Goal: Information Seeking & Learning: Learn about a topic

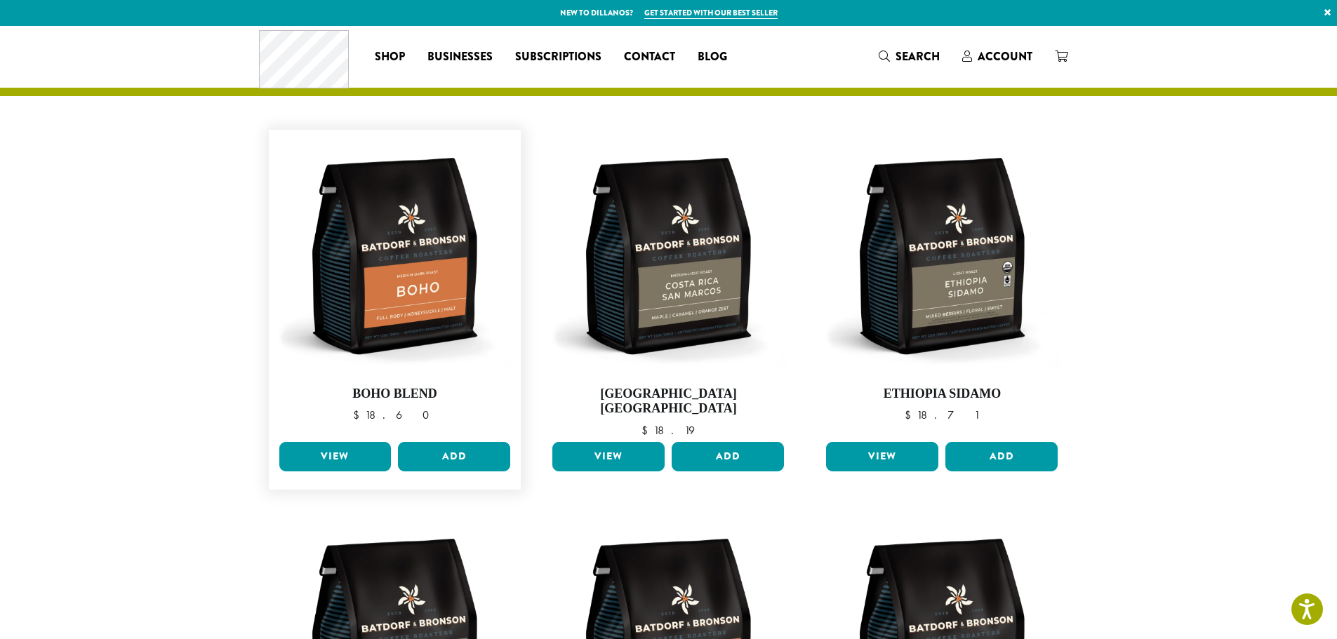
click at [356, 424] on figure "**********" at bounding box center [395, 310] width 253 height 360
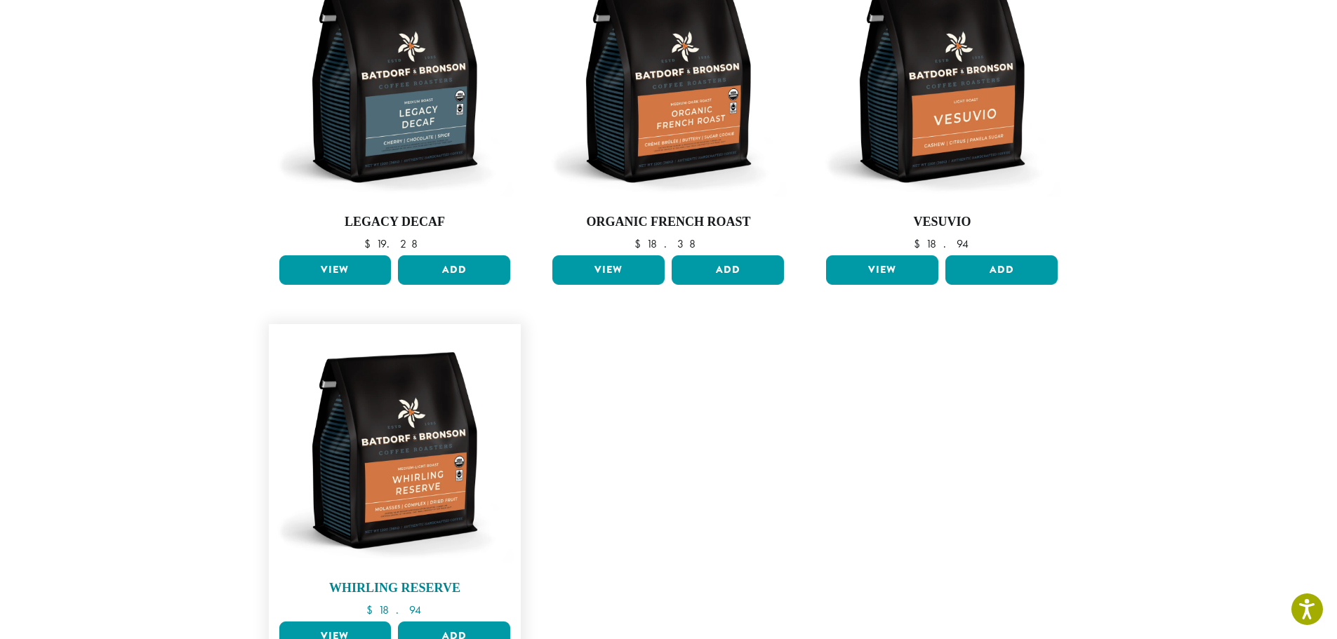
scroll to position [959, 0]
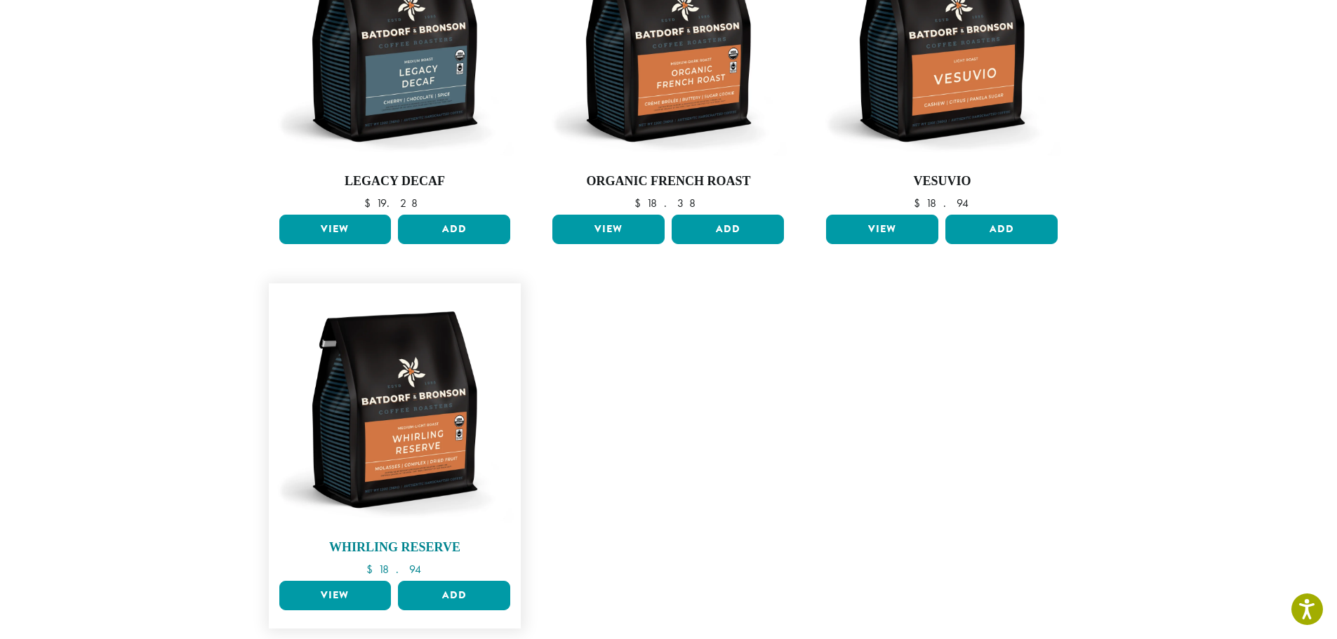
click at [345, 363] on img at bounding box center [394, 410] width 239 height 239
click at [340, 581] on link "View" at bounding box center [335, 595] width 112 height 29
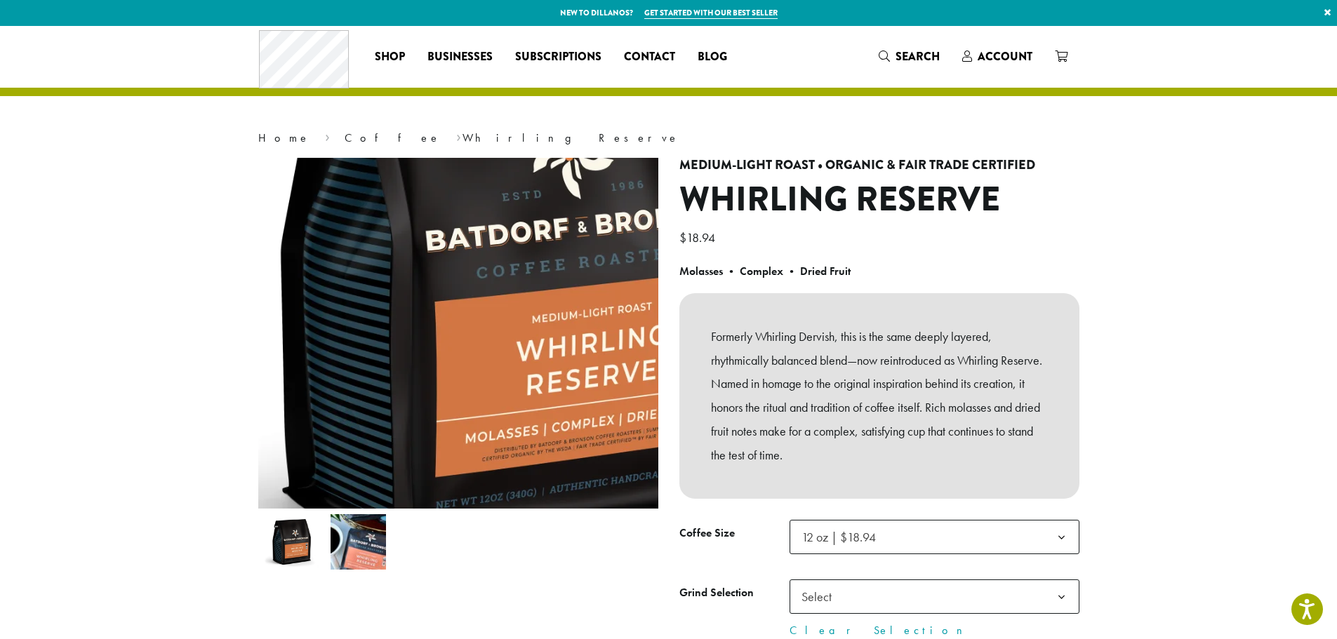
click at [378, 398] on img at bounding box center [522, 265] width 702 height 702
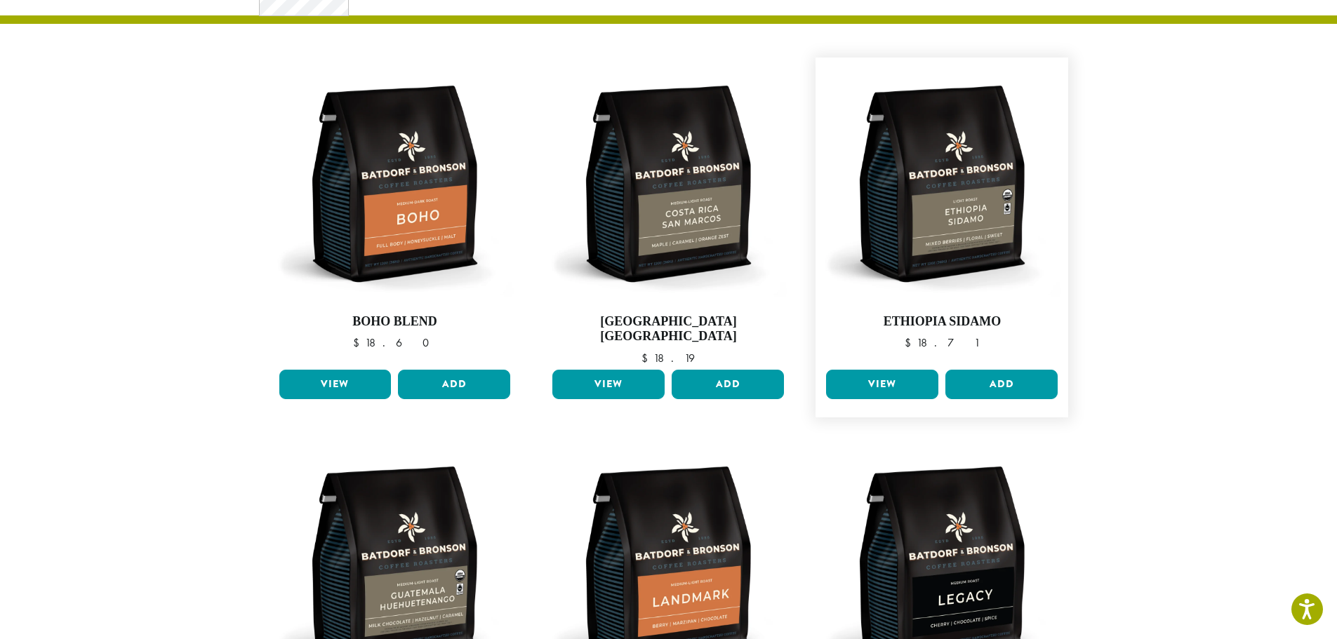
scroll to position [70, 0]
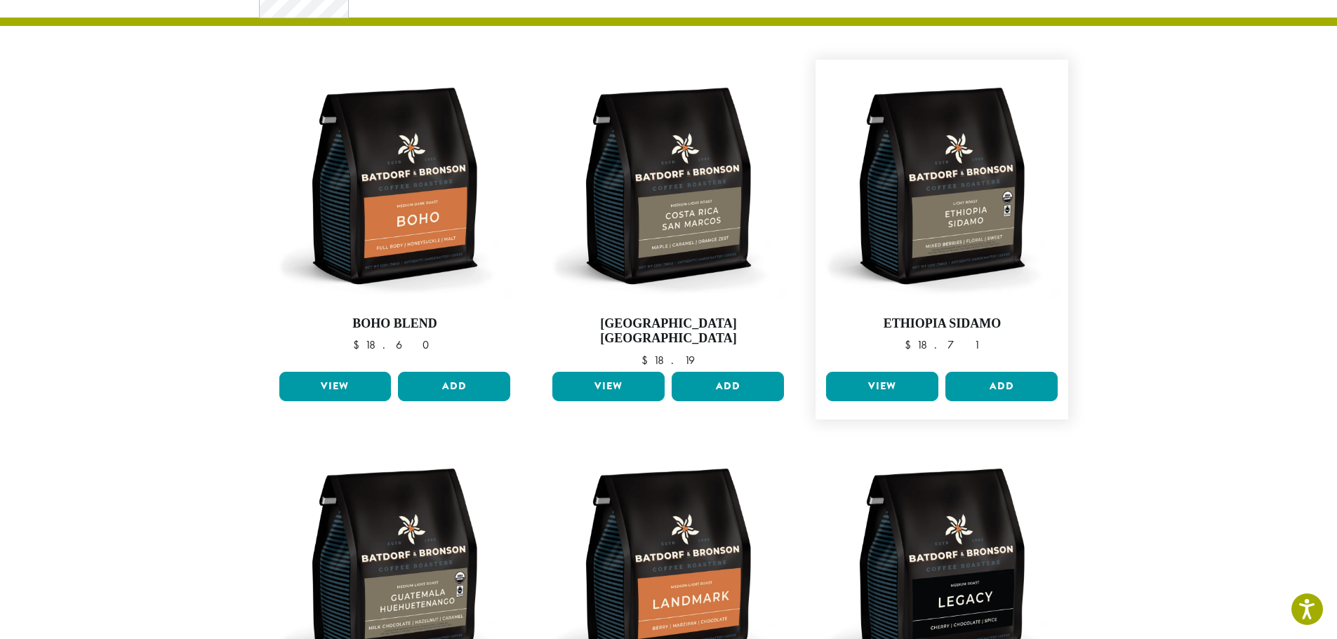
click at [885, 376] on link "View" at bounding box center [882, 386] width 112 height 29
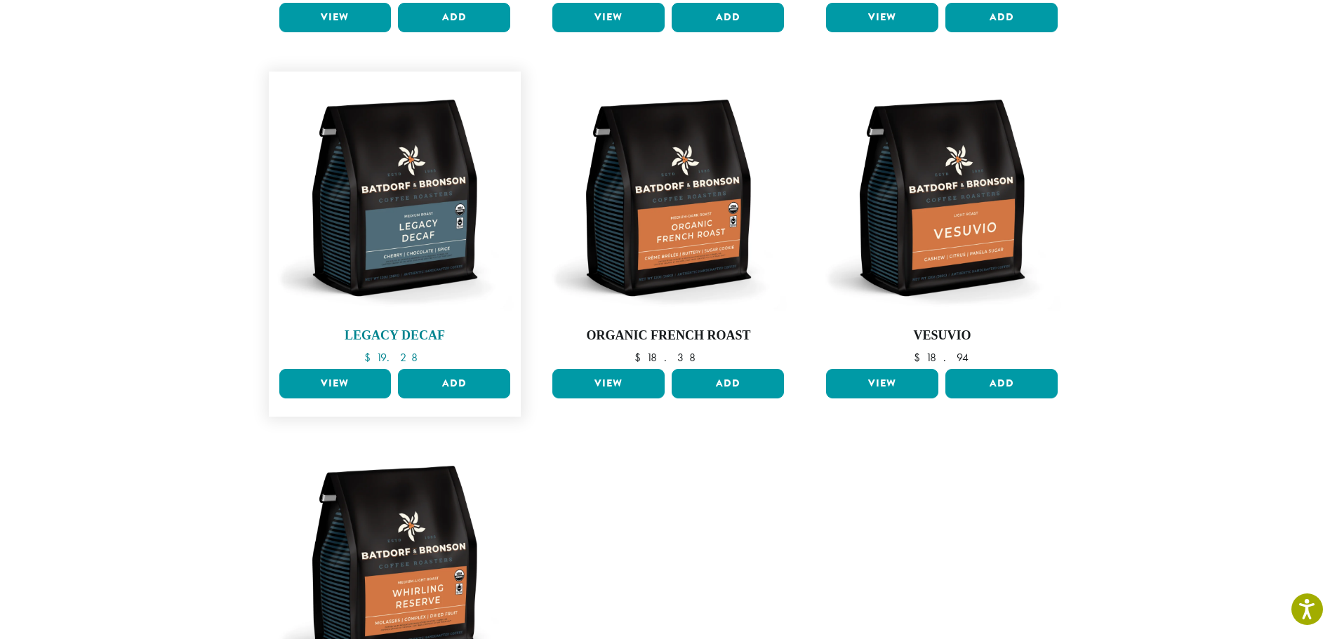
scroll to position [819, 0]
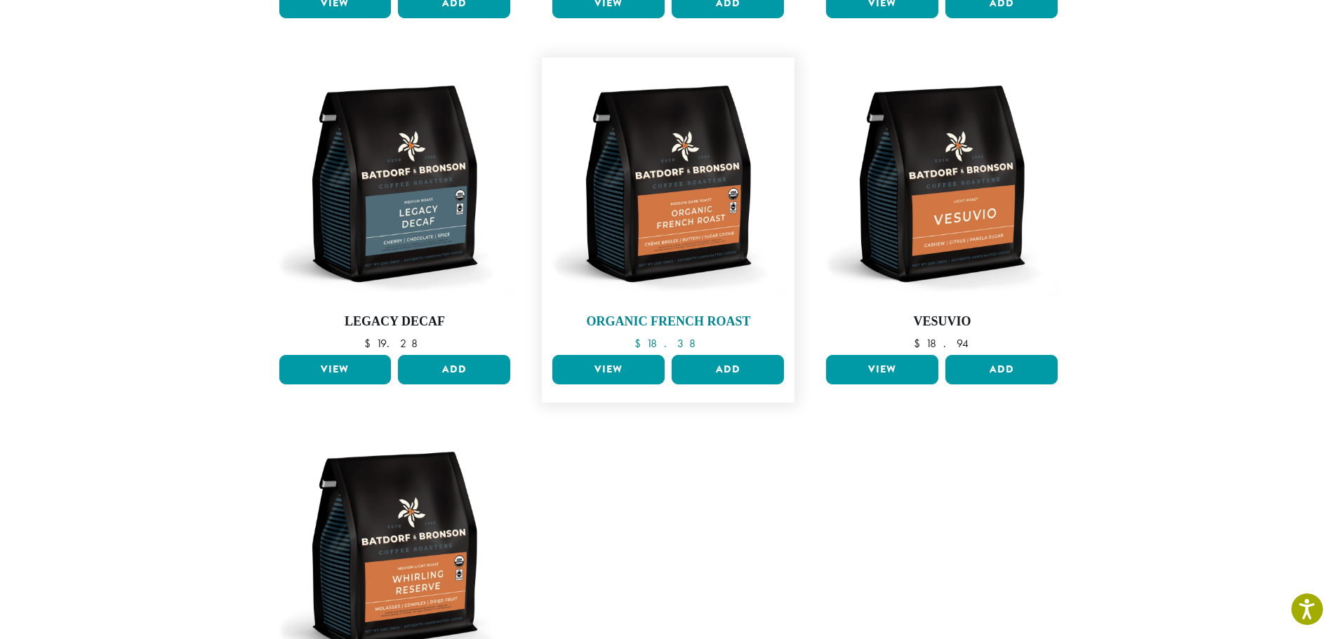
click at [681, 174] on img at bounding box center [668, 184] width 239 height 239
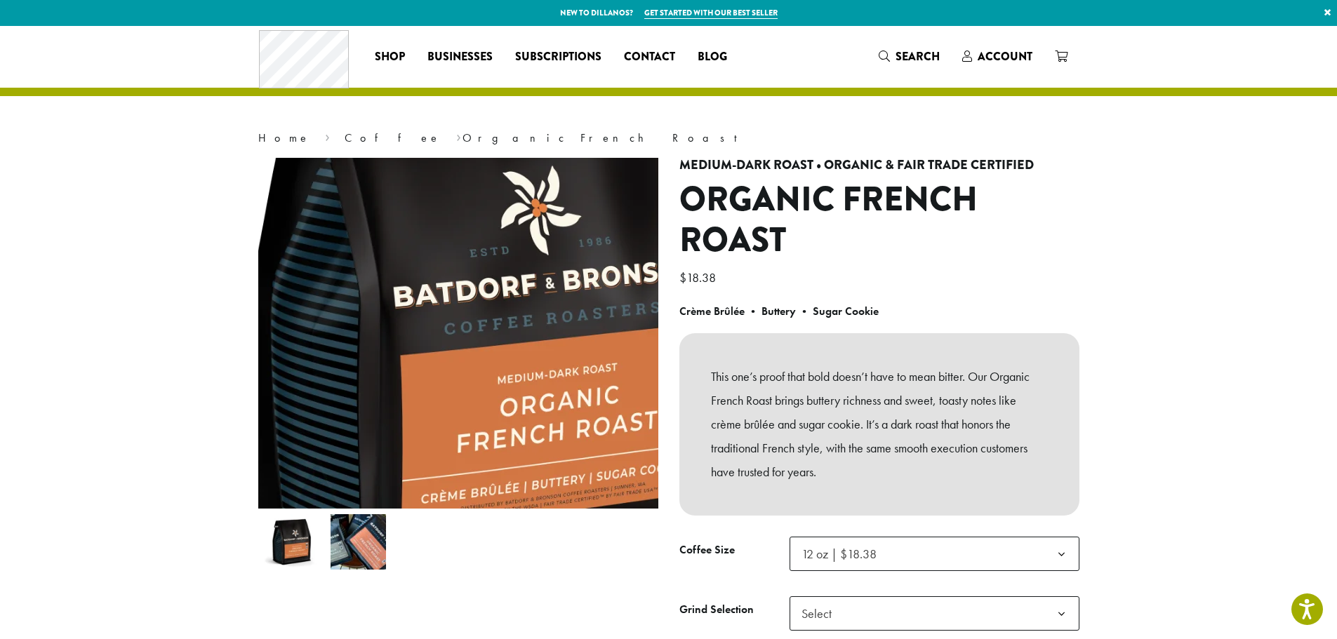
click at [414, 334] on img at bounding box center [490, 321] width 702 height 702
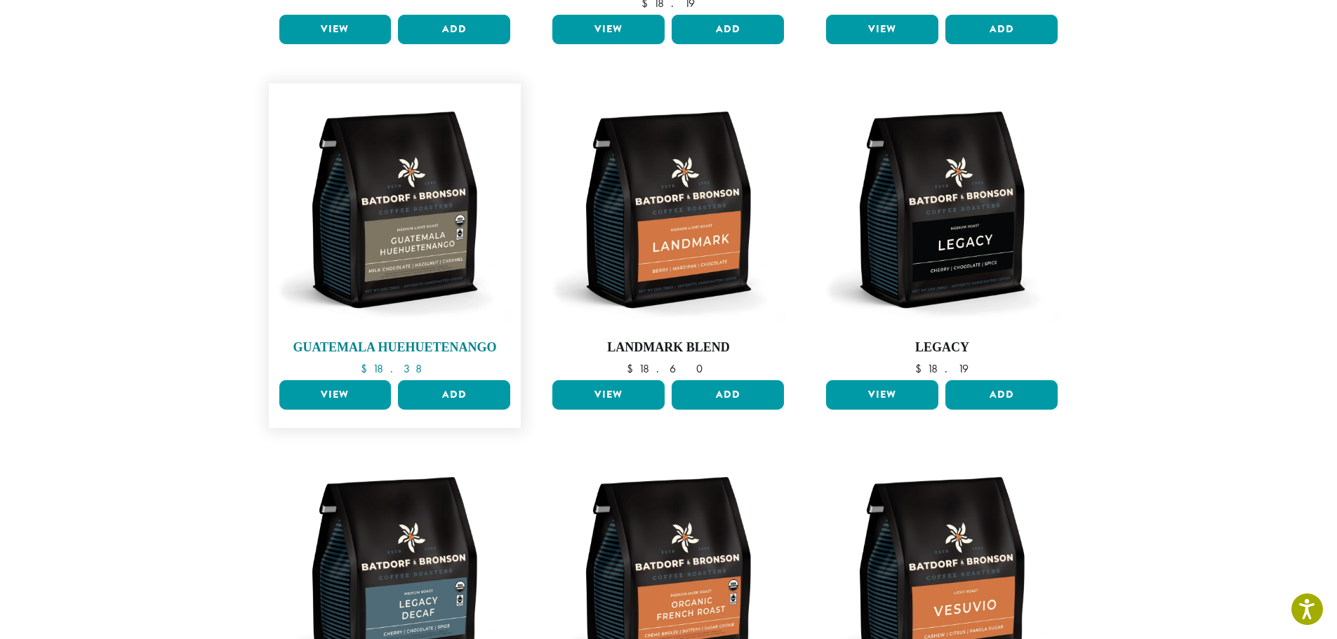
scroll to position [421, 0]
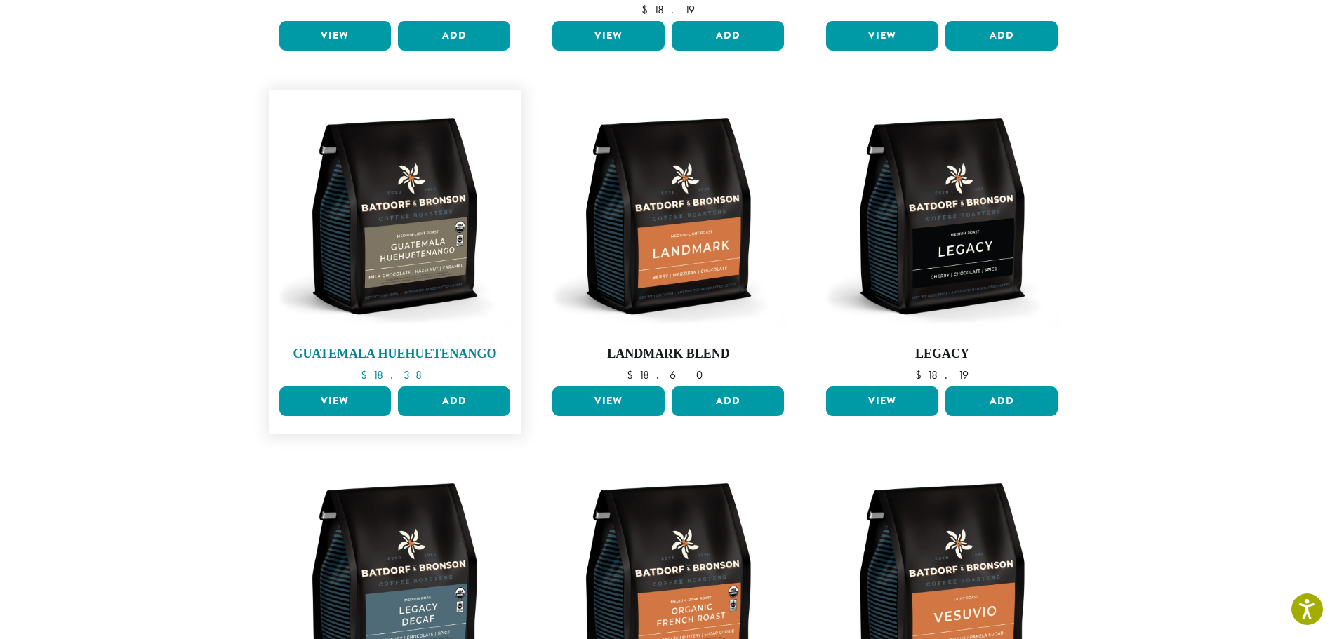
click at [381, 193] on img at bounding box center [394, 216] width 239 height 239
click at [341, 387] on link "View" at bounding box center [335, 401] width 112 height 29
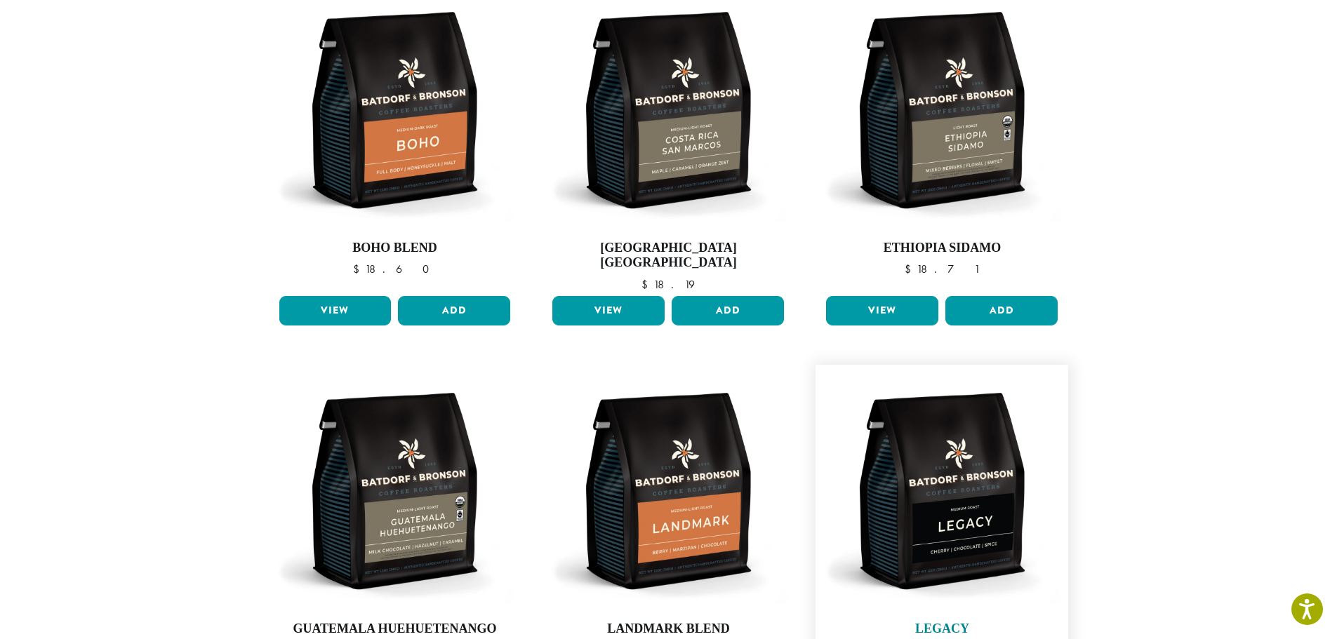
scroll to position [140, 0]
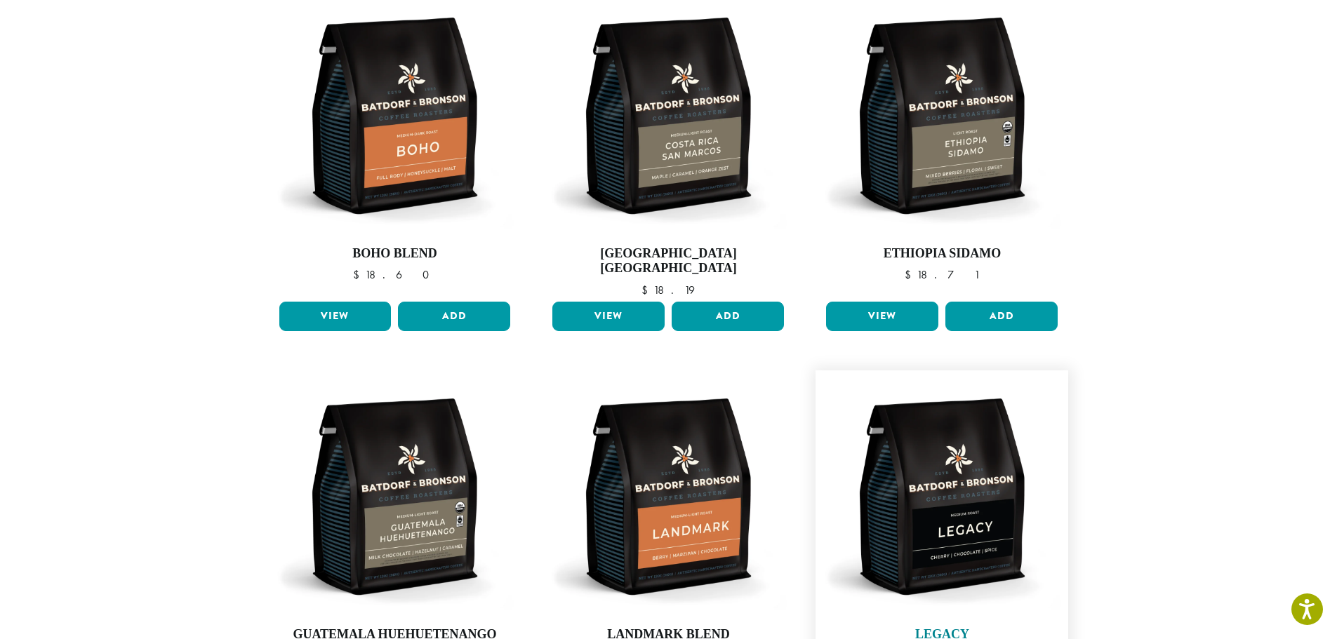
click at [962, 499] on img at bounding box center [941, 497] width 239 height 239
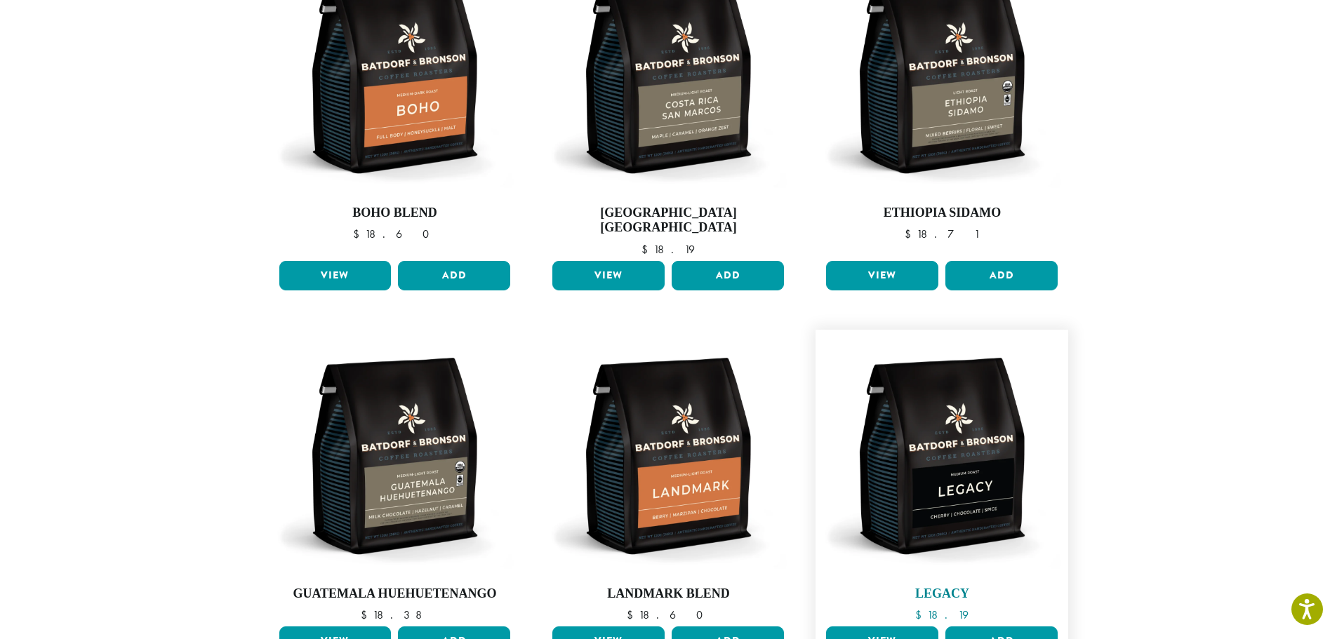
scroll to position [234, 0]
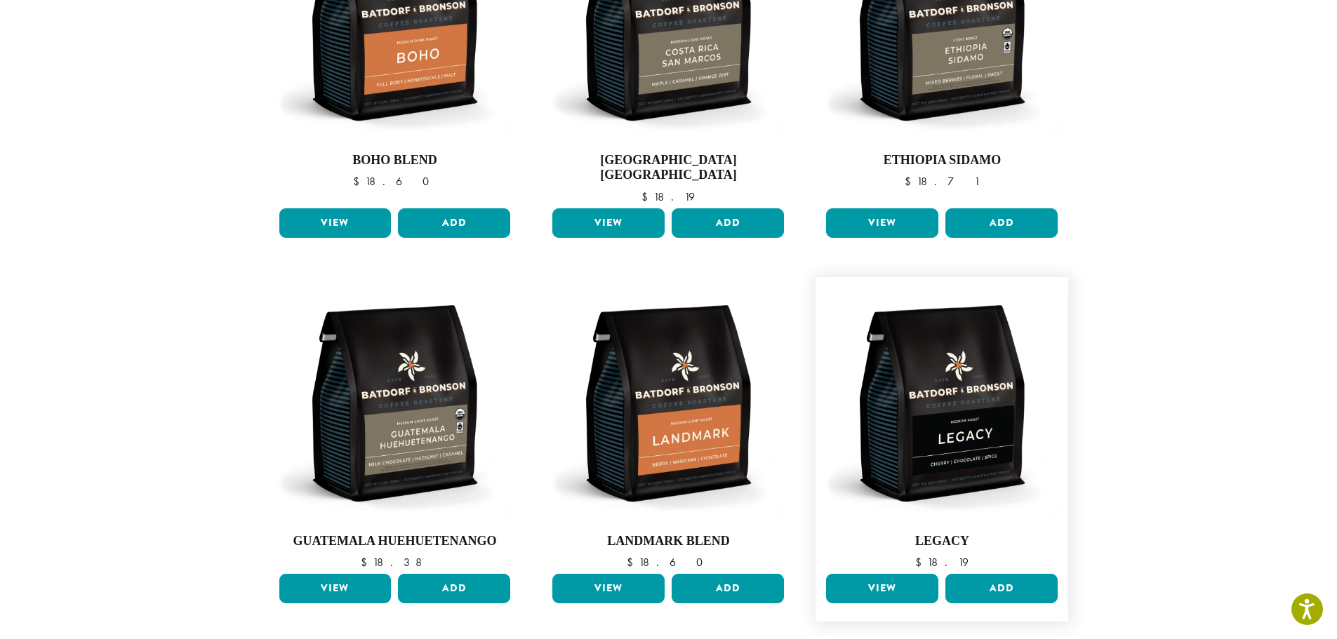
click at [900, 574] on link "View" at bounding box center [882, 588] width 112 height 29
